Goal: Information Seeking & Learning: Find specific fact

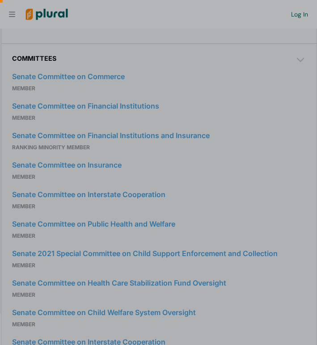
scroll to position [455, 0]
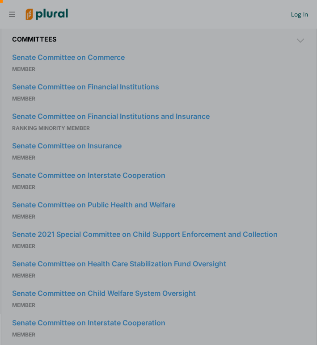
click at [198, 39] on div at bounding box center [158, 66] width 317 height 132
click at [299, 52] on div at bounding box center [158, 66] width 317 height 132
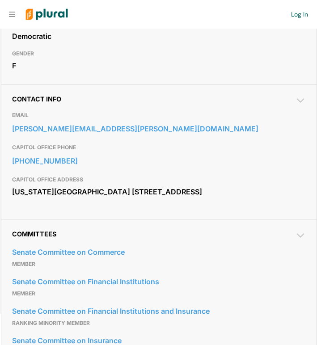
scroll to position [218, 0]
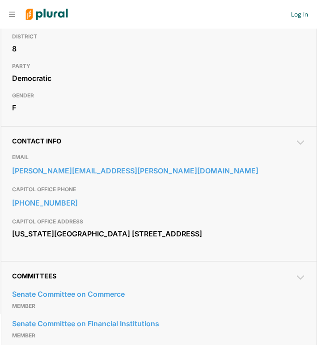
click at [298, 141] on icon at bounding box center [301, 142] width 8 height 4
click at [298, 141] on icon at bounding box center [300, 142] width 11 height 11
click at [298, 141] on icon at bounding box center [301, 142] width 8 height 4
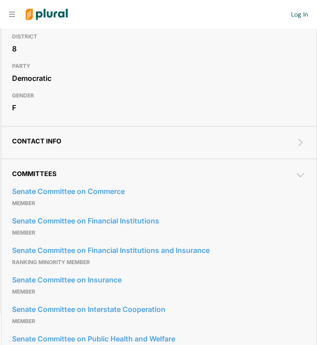
scroll to position [236, 0]
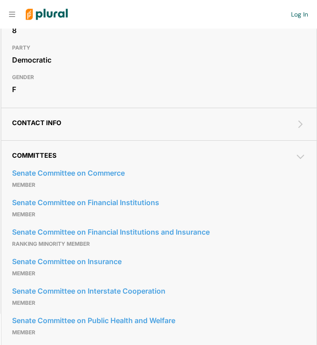
click at [299, 153] on icon at bounding box center [300, 157] width 11 height 11
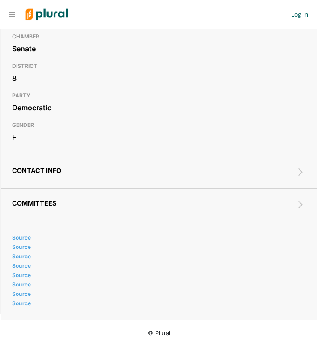
click at [300, 174] on icon at bounding box center [300, 172] width 11 height 11
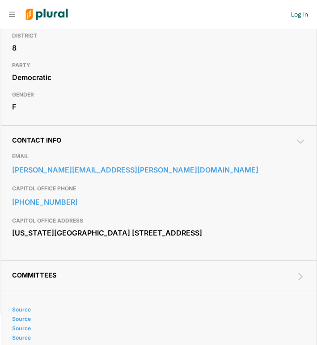
scroll to position [224, 0]
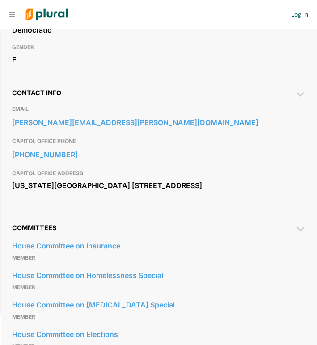
scroll to position [264, 0]
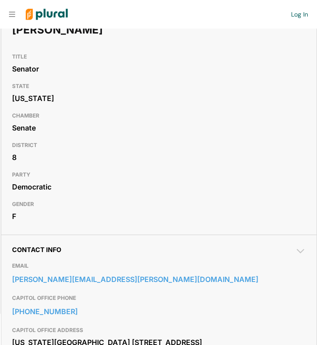
scroll to position [30, 0]
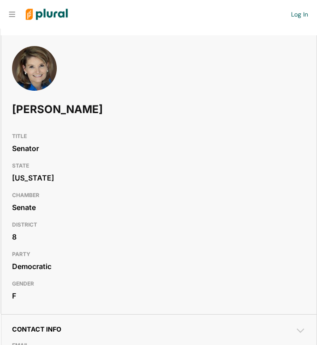
click at [104, 161] on h3 "STATE" at bounding box center [159, 165] width 294 height 11
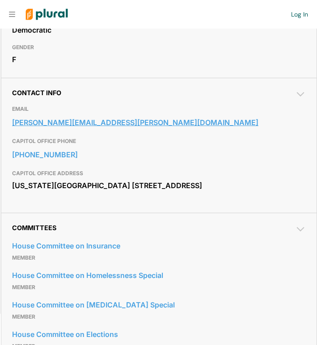
scroll to position [270, 0]
